Goal: Navigation & Orientation: Find specific page/section

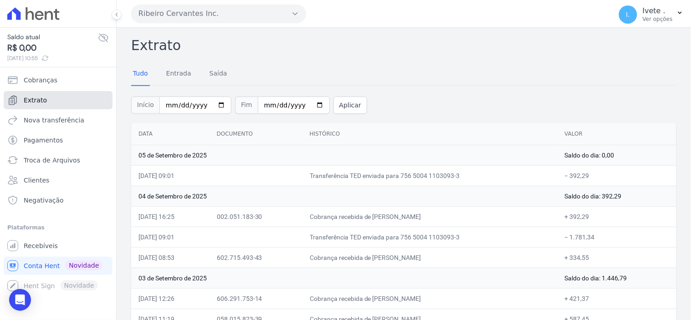
click at [26, 98] on span "Extrato" at bounding box center [35, 100] width 23 height 9
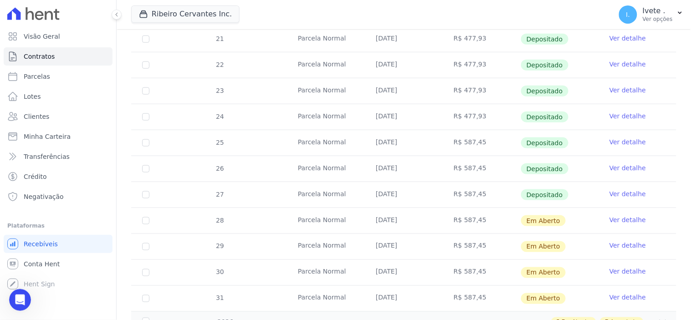
scroll to position [253, 0]
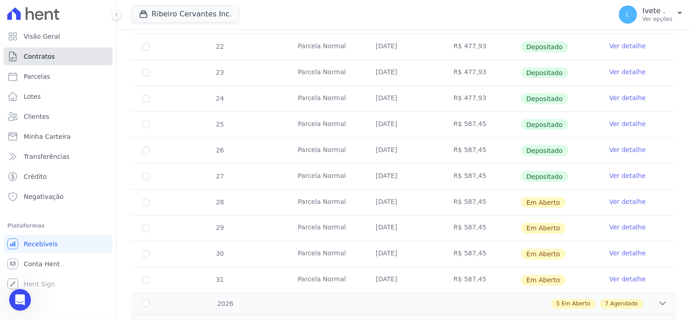
click at [52, 57] on link "Contratos" at bounding box center [58, 56] width 109 height 18
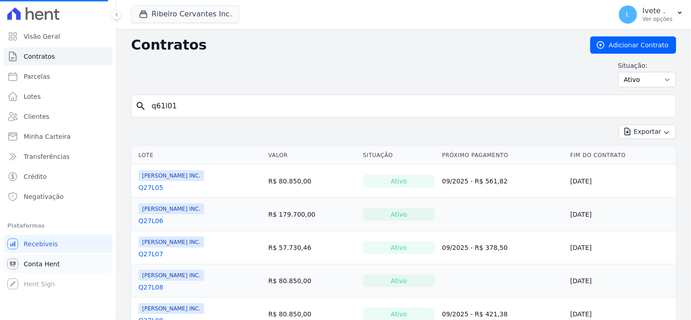
click at [46, 262] on span "Conta Hent" at bounding box center [42, 264] width 36 height 9
click at [36, 260] on span "Conta Hent" at bounding box center [42, 264] width 36 height 9
click at [33, 72] on span "Parcelas" at bounding box center [37, 76] width 26 height 9
click at [46, 262] on span "Conta Hent" at bounding box center [42, 264] width 36 height 9
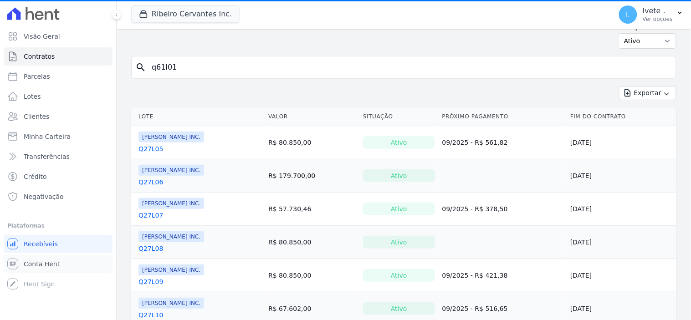
scroll to position [51, 0]
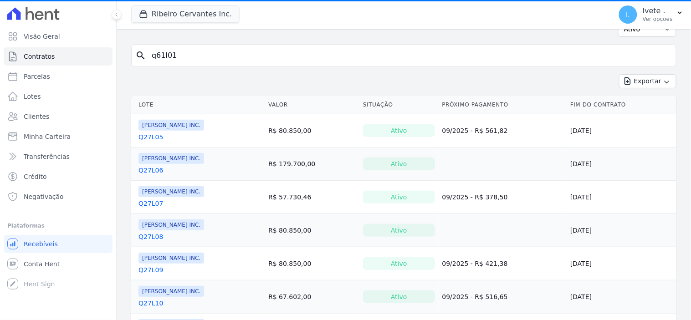
drag, startPoint x: 145, startPoint y: 316, endPoint x: 18, endPoint y: 329, distance: 127.3
click at [18, 320] on html "Visão Geral Contratos [GEOGRAPHIC_DATA] Lotes Clientes Minha Carteira Transferê…" at bounding box center [345, 160] width 691 height 320
